Goal: Complete application form

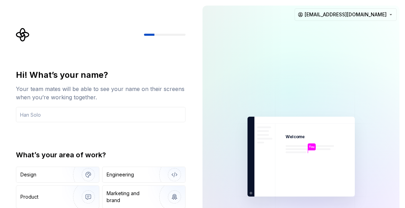
click at [297, 159] on img at bounding box center [301, 156] width 156 height 182
click at [288, 155] on img at bounding box center [301, 156] width 156 height 182
click at [103, 101] on div "Hi! What’s your name? Your team mates will be able to see your name on their sc…" at bounding box center [101, 95] width 170 height 53
click at [95, 116] on input "text" at bounding box center [101, 114] width 170 height 15
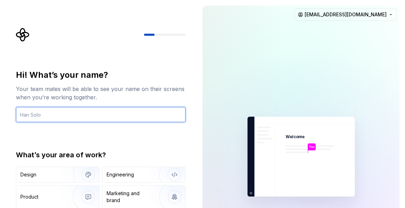
type input "m"
type input "mesbah"
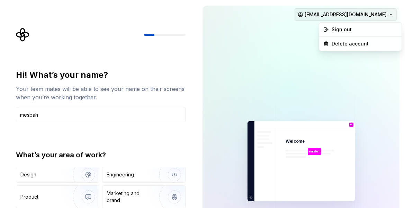
click at [392, 11] on html "Hi! What’s your name? Your team mates will be able to see your name on their sc…" at bounding box center [202, 104] width 405 height 208
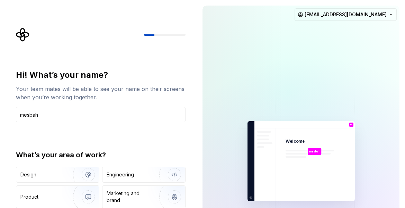
click at [267, 63] on html "Hi! What’s your name? Your team mates will be able to see your name on their sc…" at bounding box center [202, 104] width 405 height 208
click at [88, 174] on img "button" at bounding box center [84, 174] width 44 height 46
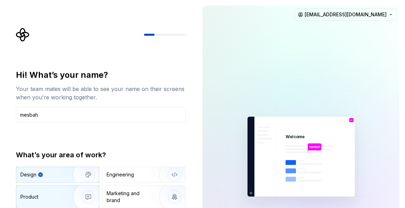
click at [87, 194] on img "button" at bounding box center [84, 196] width 44 height 46
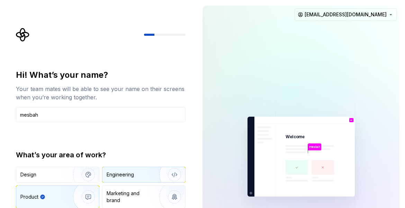
click at [172, 173] on img "button" at bounding box center [170, 174] width 44 height 46
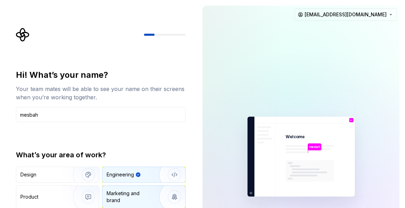
click at [173, 198] on img "button" at bounding box center [170, 196] width 44 height 46
click at [72, 113] on input "mesbah" at bounding box center [101, 114] width 170 height 15
click at [25, 36] on icon "Supernova Logo" at bounding box center [22, 34] width 13 height 13
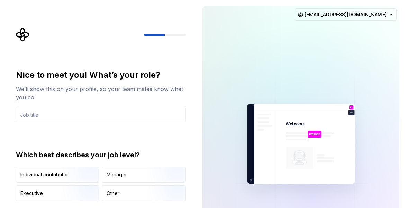
click at [28, 37] on icon "Supernova Logo" at bounding box center [23, 35] width 14 height 14
click at [263, 103] on img at bounding box center [301, 144] width 156 height 182
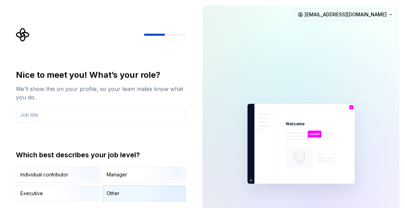
click at [117, 194] on div "Other" at bounding box center [113, 193] width 13 height 7
click at [78, 115] on input "text" at bounding box center [101, 114] width 170 height 15
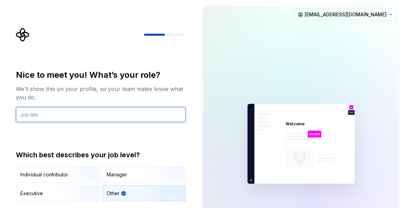
type input "m"
type input "Mesbah"
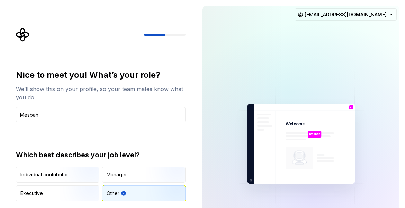
click at [320, 133] on p "mesbah" at bounding box center [314, 134] width 11 height 4
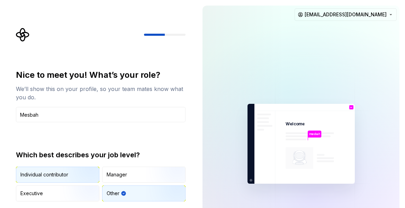
click at [64, 175] on img "button" at bounding box center [82, 183] width 44 height 46
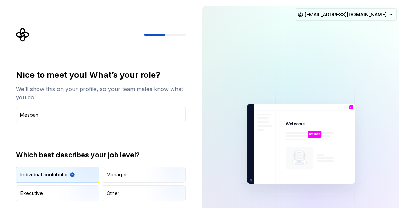
click at [253, 205] on img at bounding box center [301, 144] width 156 height 182
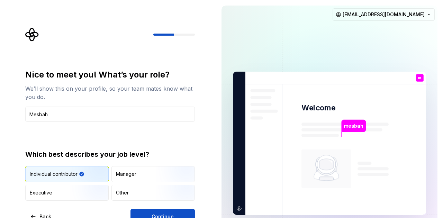
click at [177, 207] on button "Continue" at bounding box center [163, 216] width 64 height 15
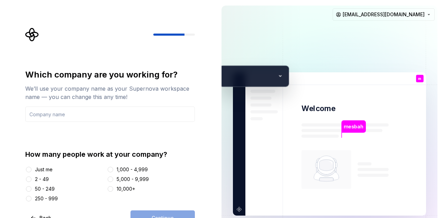
click at [29, 169] on div at bounding box center [28, 169] width 7 height 7
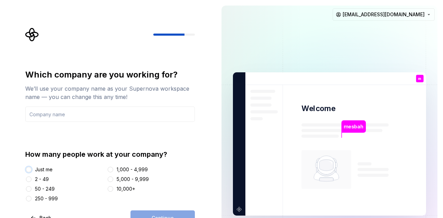
drag, startPoint x: 29, startPoint y: 169, endPoint x: 29, endPoint y: 174, distance: 4.2
click at [28, 171] on button "Just me" at bounding box center [29, 170] width 6 height 6
click at [156, 207] on div "Continue" at bounding box center [163, 218] width 64 height 15
click at [167, 207] on div "Continue" at bounding box center [163, 218] width 64 height 15
click at [162, 207] on div "Continue" at bounding box center [163, 218] width 64 height 15
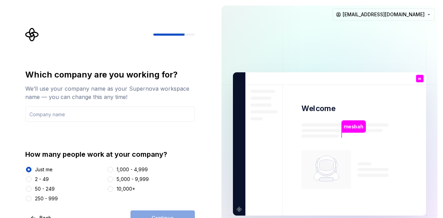
click at [161, 207] on div "Continue" at bounding box center [163, 218] width 64 height 15
click at [33, 207] on button "Back" at bounding box center [41, 218] width 32 height 15
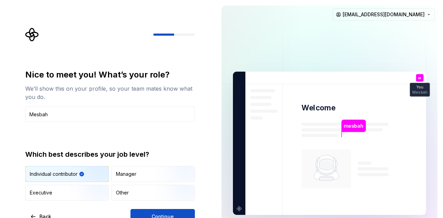
click at [169, 207] on span "Continue" at bounding box center [163, 216] width 22 height 7
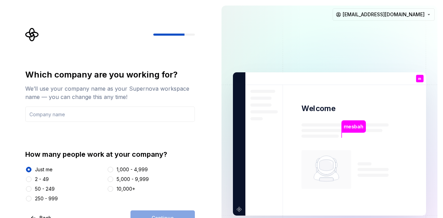
click at [158, 207] on div "Continue" at bounding box center [163, 218] width 64 height 15
click at [159, 207] on div "Continue" at bounding box center [163, 218] width 64 height 15
click at [72, 113] on input "text" at bounding box center [110, 114] width 170 height 15
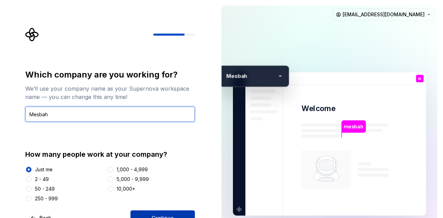
type input "Mesbah"
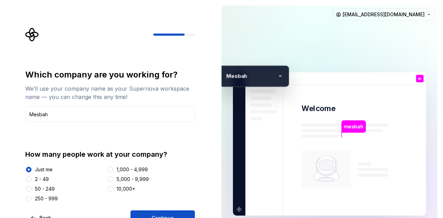
click at [168, 207] on span "Continue" at bounding box center [163, 218] width 22 height 7
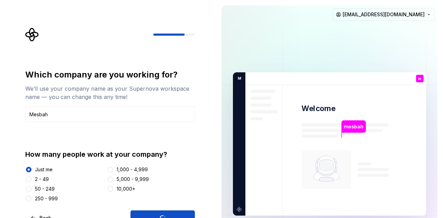
click at [163, 207] on div "Continue" at bounding box center [163, 218] width 64 height 15
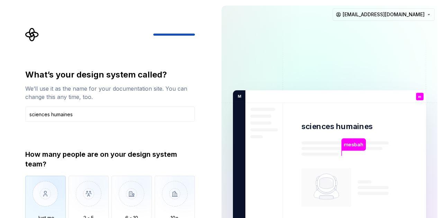
type input "sciences humaines"
click at [55, 197] on img "button" at bounding box center [45, 199] width 41 height 46
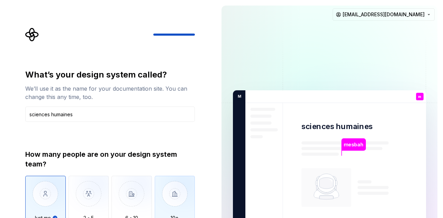
type button "Only one person"
click at [353, 142] on p "mesbah" at bounding box center [354, 145] width 20 height 8
click at [53, 200] on img "button" at bounding box center [45, 199] width 41 height 46
click at [44, 197] on img "button" at bounding box center [45, 199] width 41 height 46
click at [174, 193] on img "button" at bounding box center [175, 199] width 41 height 46
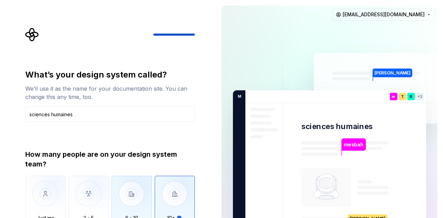
type button "More than 10"
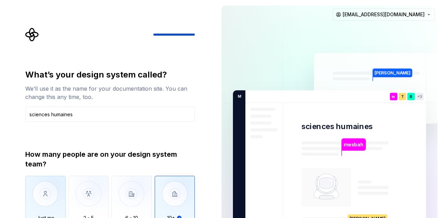
click at [41, 196] on img "button" at bounding box center [45, 199] width 41 height 46
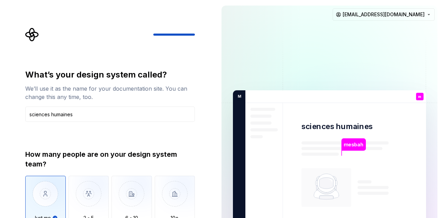
click at [359, 149] on div "mesbah" at bounding box center [354, 145] width 24 height 12
click at [355, 145] on p "mesbah" at bounding box center [354, 145] width 20 height 8
click at [90, 195] on img "button" at bounding box center [89, 199] width 41 height 46
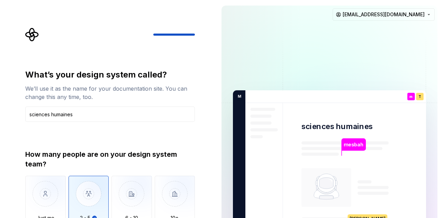
click at [352, 147] on p "mesbah" at bounding box center [354, 145] width 20 height 8
drag, startPoint x: 352, startPoint y: 147, endPoint x: 334, endPoint y: 150, distance: 18.5
click at [352, 147] on p "mesbah" at bounding box center [354, 145] width 20 height 8
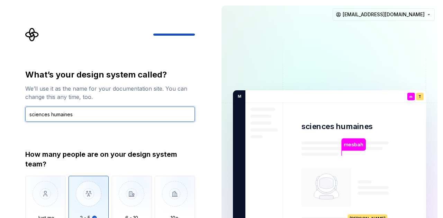
click at [122, 116] on input "sciences humaines" at bounding box center [110, 114] width 170 height 15
